Goal: Information Seeking & Learning: Learn about a topic

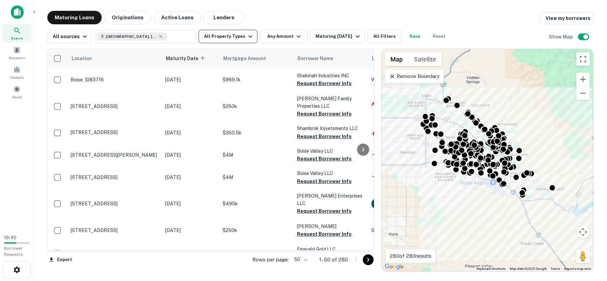
click at [248, 39] on icon "button" at bounding box center [250, 36] width 8 height 8
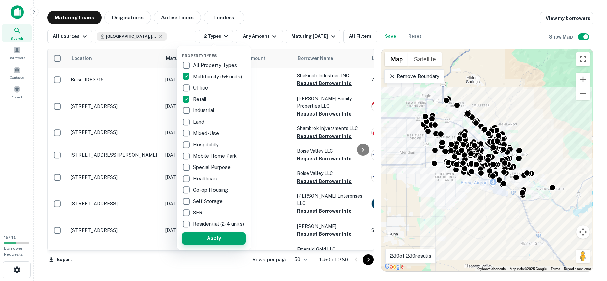
click at [218, 243] on button "Apply" at bounding box center [213, 238] width 63 height 12
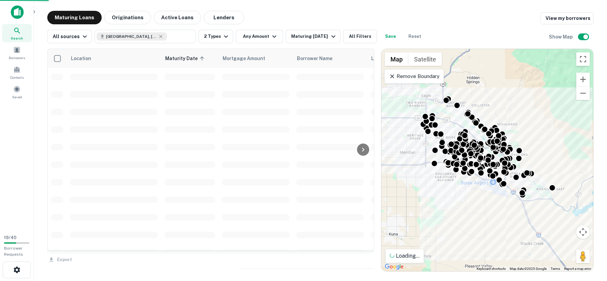
click at [265, 37] on div "Property Types All Property Types Multifamily (5+ units) Office Retail Industri…" at bounding box center [303, 140] width 607 height 281
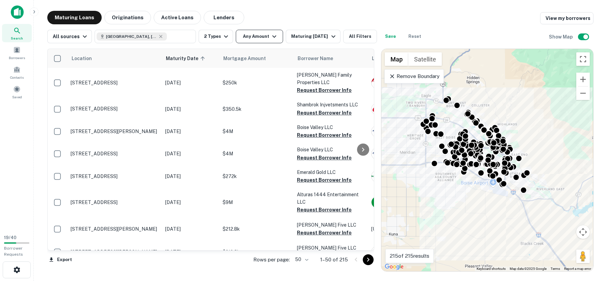
click at [270, 37] on icon "button" at bounding box center [274, 36] width 8 height 8
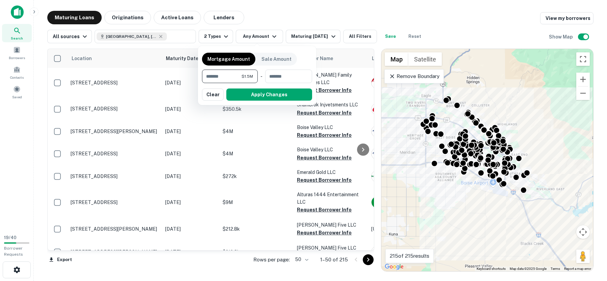
type input "*******"
click at [259, 97] on button "Apply Changes" at bounding box center [269, 94] width 86 height 12
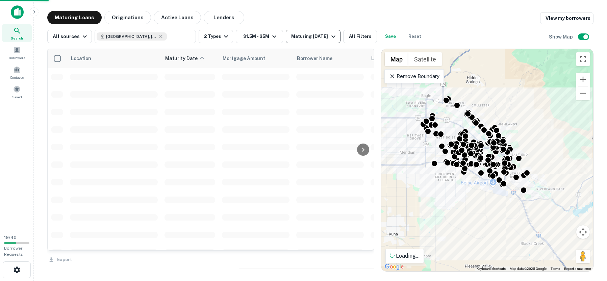
click at [311, 36] on div "Maturing [DATE]" at bounding box center [314, 36] width 46 height 8
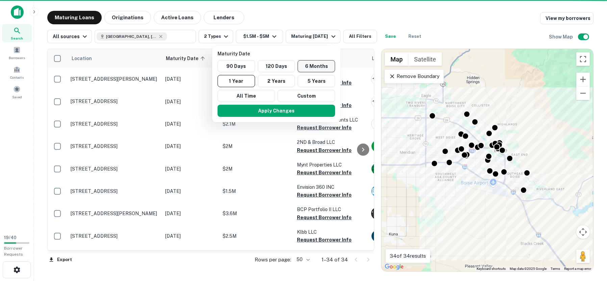
click at [308, 67] on button "6 Months" at bounding box center [315, 66] width 37 height 12
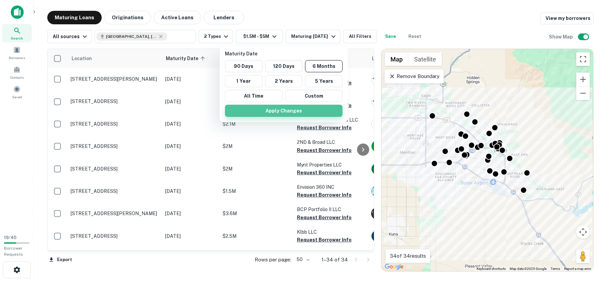
click at [270, 109] on button "Apply Changes" at bounding box center [283, 111] width 117 height 12
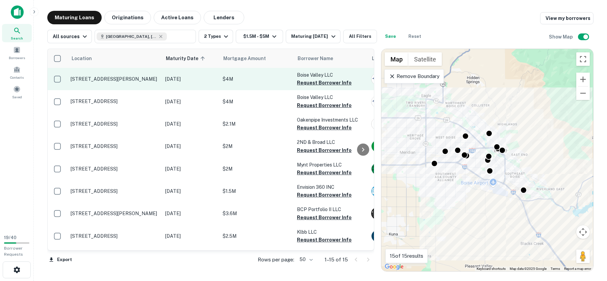
click at [103, 81] on p "[STREET_ADDRESS][PERSON_NAME]" at bounding box center [115, 79] width 88 height 6
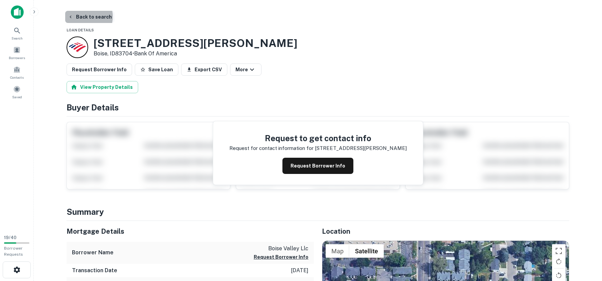
click at [84, 17] on button "Back to search" at bounding box center [89, 17] width 49 height 12
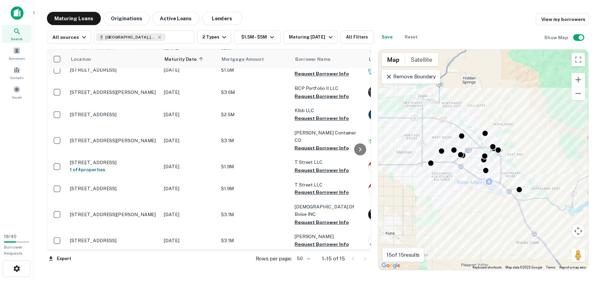
scroll to position [160, 0]
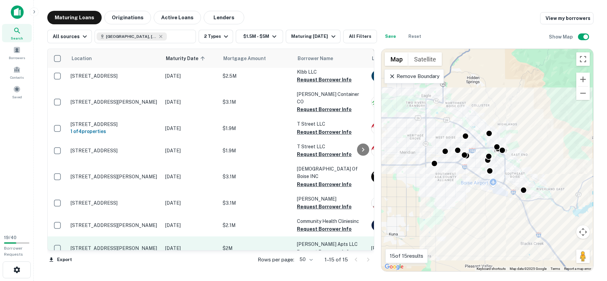
click at [112, 245] on p "[STREET_ADDRESS][PERSON_NAME]" at bounding box center [115, 248] width 88 height 6
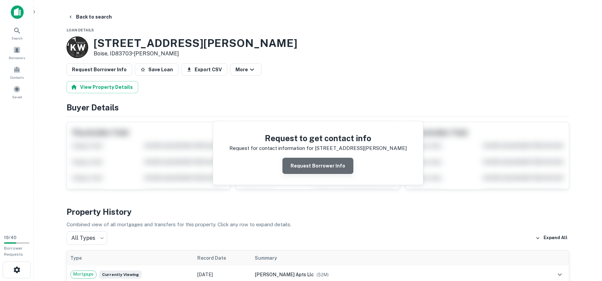
click at [329, 169] on button "Request Borrower Info" at bounding box center [317, 166] width 71 height 16
click at [70, 17] on icon "button" at bounding box center [70, 16] width 5 height 5
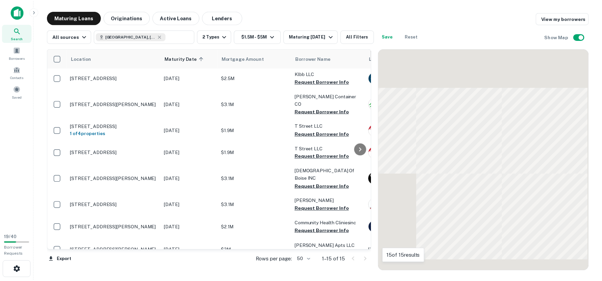
scroll to position [160, 0]
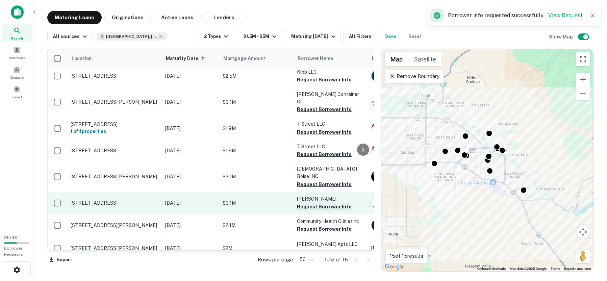
click at [304, 203] on button "Request Borrower Info" at bounding box center [324, 207] width 55 height 8
click at [118, 200] on p "[STREET_ADDRESS]" at bounding box center [115, 203] width 88 height 6
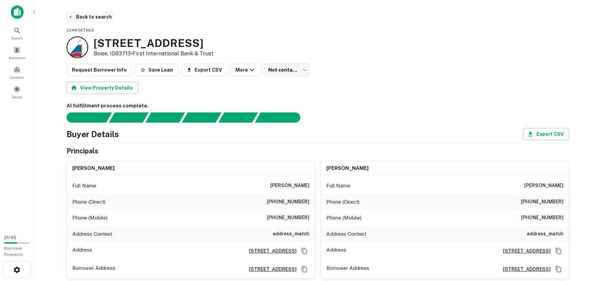
click at [97, 16] on button "Back to search" at bounding box center [89, 17] width 49 height 12
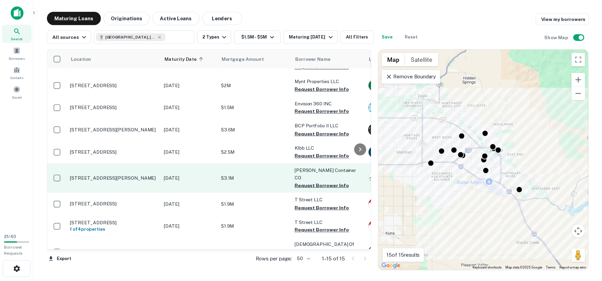
scroll to position [79, 0]
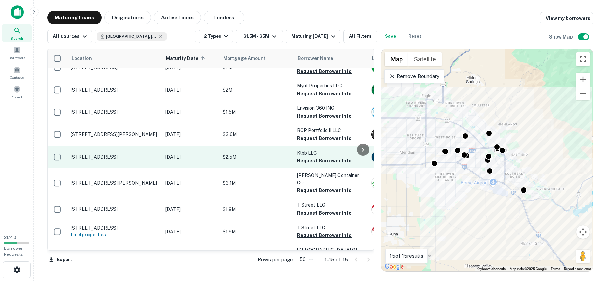
click at [94, 157] on p "[STREET_ADDRESS]" at bounding box center [115, 157] width 88 height 6
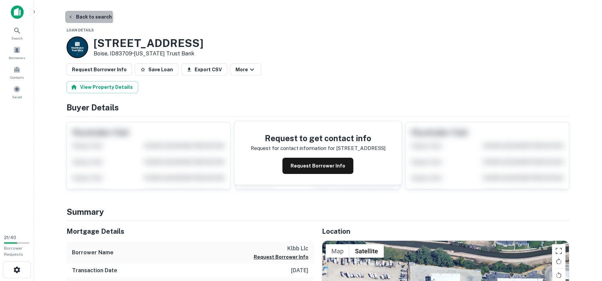
click at [86, 18] on button "Back to search" at bounding box center [89, 17] width 49 height 12
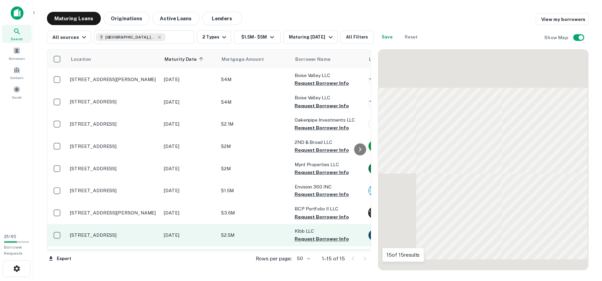
scroll to position [79, 0]
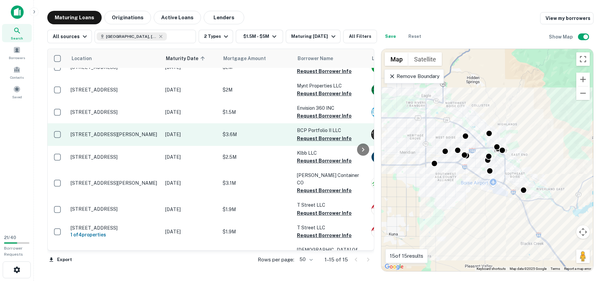
click at [106, 133] on p "[STREET_ADDRESS][PERSON_NAME]" at bounding box center [115, 134] width 88 height 6
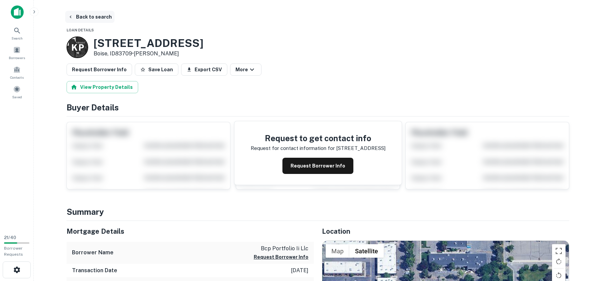
click at [94, 19] on button "Back to search" at bounding box center [89, 17] width 49 height 12
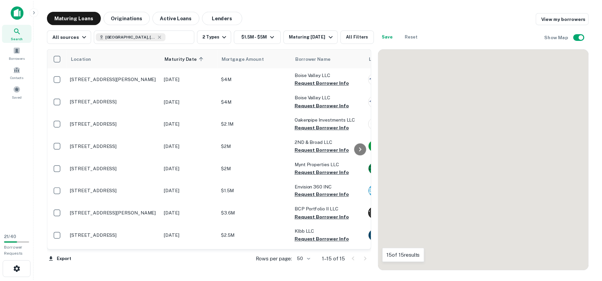
scroll to position [79, 0]
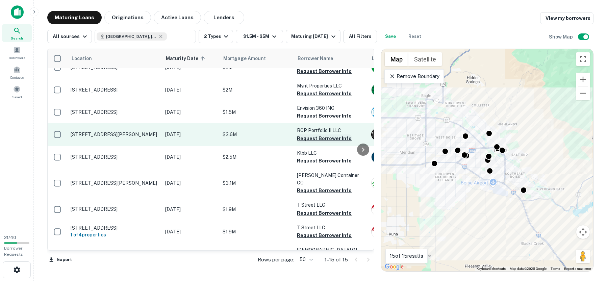
click at [322, 139] on button "Request Borrower Info" at bounding box center [324, 138] width 55 height 8
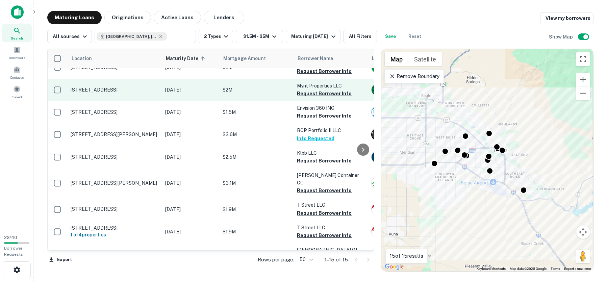
click at [117, 91] on p "[STREET_ADDRESS]" at bounding box center [115, 90] width 88 height 6
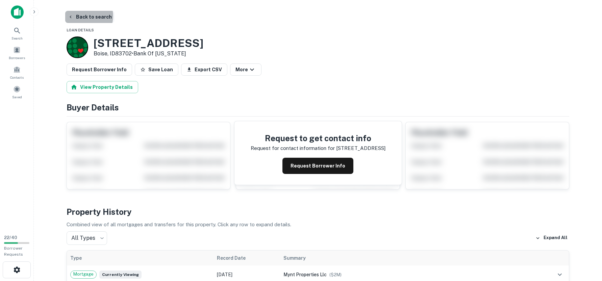
click at [82, 16] on button "Back to search" at bounding box center [89, 17] width 49 height 12
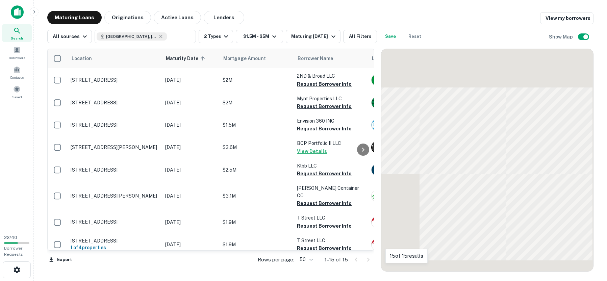
scroll to position [79, 0]
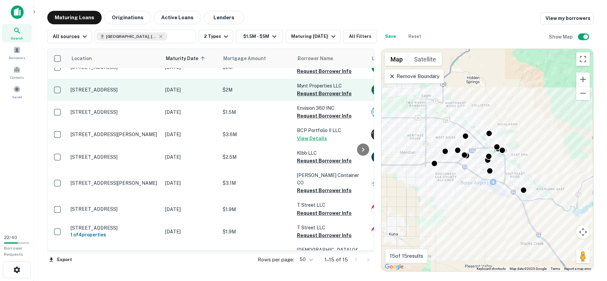
click at [321, 93] on button "Request Borrower Info" at bounding box center [324, 93] width 55 height 8
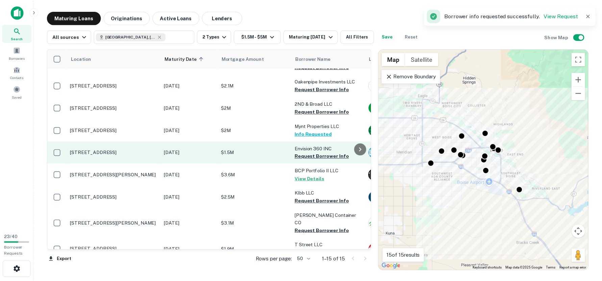
scroll to position [0, 0]
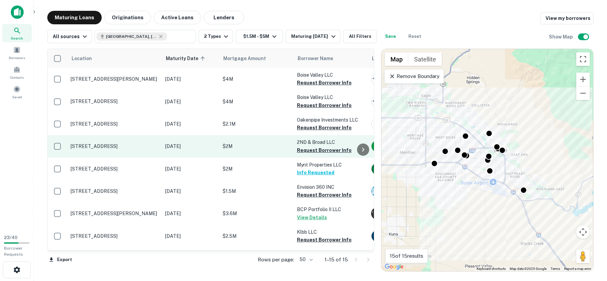
click at [119, 146] on p "[STREET_ADDRESS]" at bounding box center [115, 146] width 88 height 6
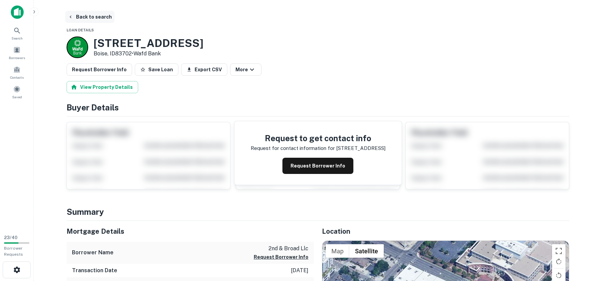
click at [101, 16] on button "Back to search" at bounding box center [89, 17] width 49 height 12
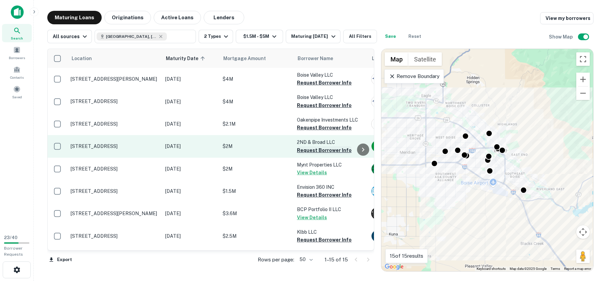
click at [311, 150] on button "Request Borrower Info" at bounding box center [324, 150] width 55 height 8
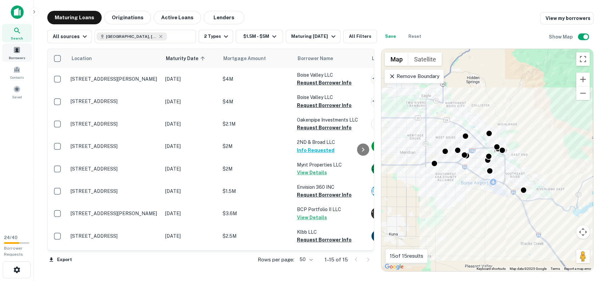
click at [15, 52] on span at bounding box center [16, 49] width 7 height 7
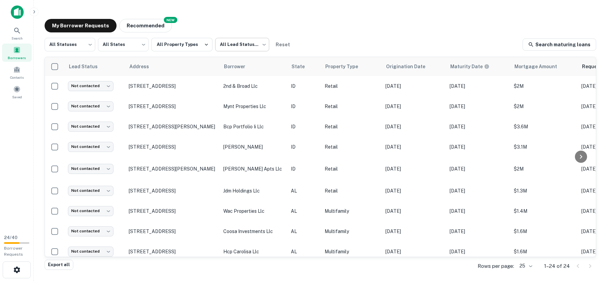
click at [258, 45] on body "Search Borrowers Contacts Saved 24 / 40 Borrower Requests My Borrower Requests …" at bounding box center [303, 140] width 607 height 281
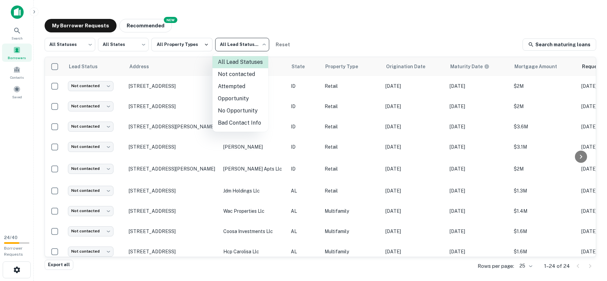
click at [342, 29] on div at bounding box center [303, 140] width 607 height 281
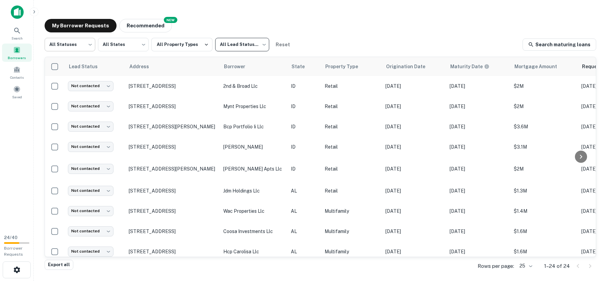
click at [80, 45] on body "Search Borrowers Contacts Saved 24 / 40 Borrower Requests My Borrower Requests …" at bounding box center [303, 140] width 607 height 281
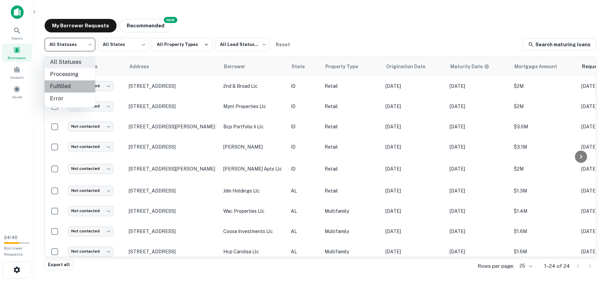
click at [62, 87] on li "Fulfilled" at bounding box center [70, 86] width 51 height 12
type input "*********"
